Goal: Navigation & Orientation: Find specific page/section

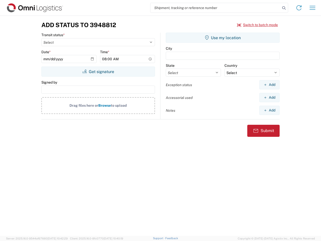
click at [215, 8] on input "search" at bounding box center [215, 8] width 130 height 10
click at [284, 8] on icon at bounding box center [283, 8] width 7 height 7
click at [299, 8] on icon at bounding box center [299, 8] width 8 height 8
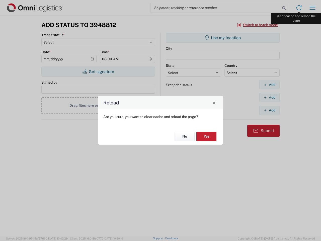
click at [312, 8] on div "Reload Are you sure, you want to clear cache and reload the page? No Yes" at bounding box center [160, 120] width 321 height 241
click at [257, 25] on div "Reload Are you sure, you want to clear cache and reload the page? No Yes" at bounding box center [160, 120] width 321 height 241
click at [98, 71] on div "Reload Are you sure, you want to clear cache and reload the page? No Yes" at bounding box center [160, 120] width 321 height 241
click at [223, 38] on div "Reload Are you sure, you want to clear cache and reload the page? No Yes" at bounding box center [160, 120] width 321 height 241
click at [269, 84] on div "Reload Are you sure, you want to clear cache and reload the page? No Yes" at bounding box center [160, 120] width 321 height 241
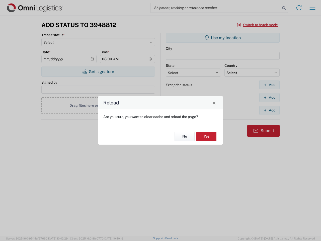
click at [269, 97] on div "Reload Are you sure, you want to clear cache and reload the page? No Yes" at bounding box center [160, 120] width 321 height 241
click at [269, 110] on div "Reload Are you sure, you want to clear cache and reload the page? No Yes" at bounding box center [160, 120] width 321 height 241
